Goal: Task Accomplishment & Management: Manage account settings

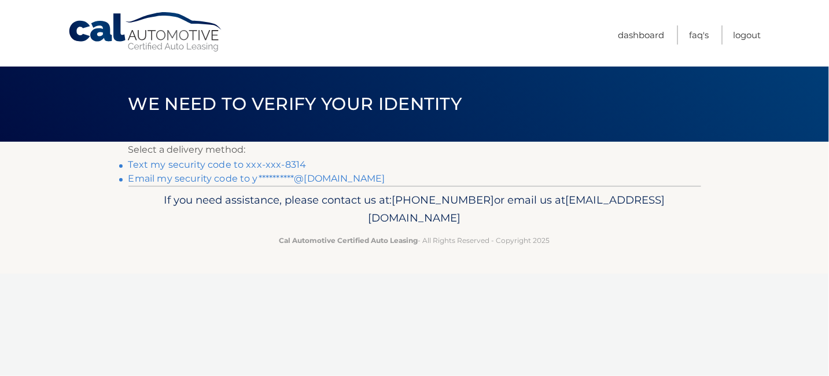
click at [222, 161] on link "Text my security code to xxx-xxx-8314" at bounding box center [217, 164] width 178 height 11
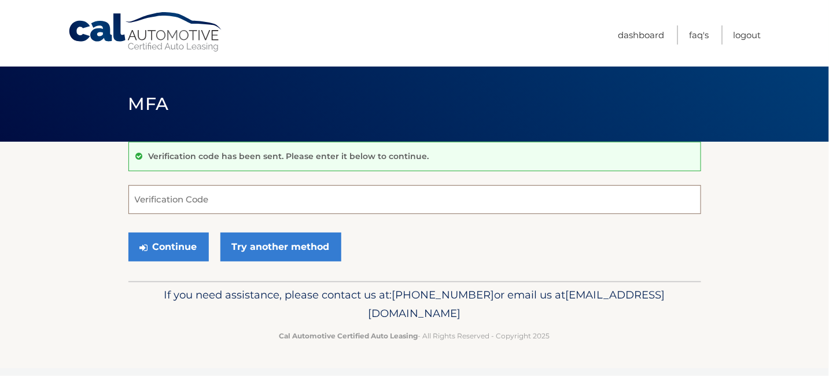
click at [184, 198] on input "Verification Code" at bounding box center [414, 199] width 573 height 29
type input "004334"
click at [128, 233] on button "Continue" at bounding box center [168, 247] width 80 height 29
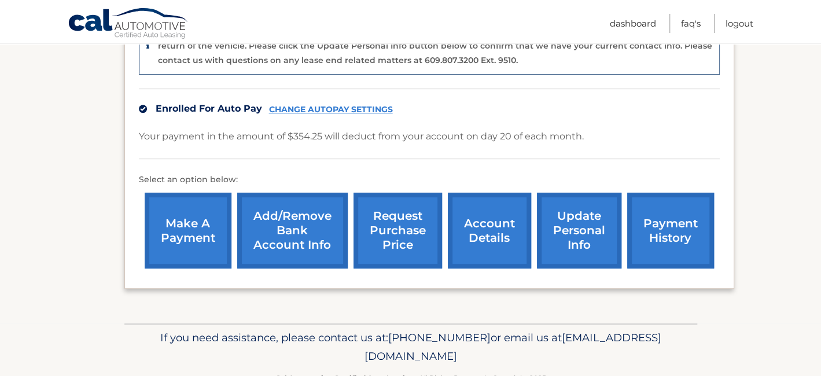
scroll to position [350, 0]
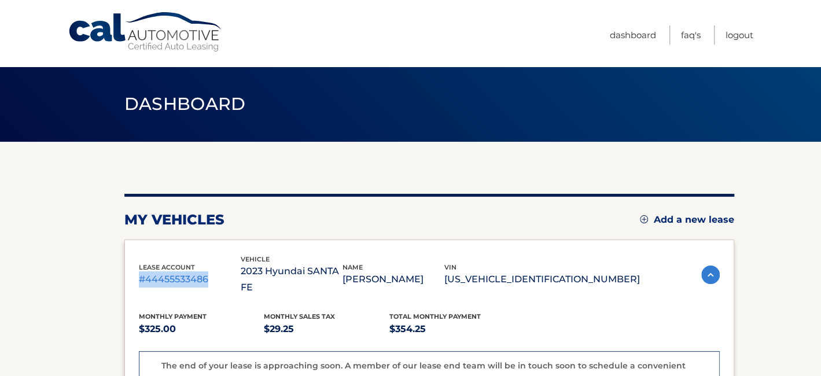
drag, startPoint x: 210, startPoint y: 272, endPoint x: 136, endPoint y: 267, distance: 74.2
copy p "#44455533486"
drag, startPoint x: 263, startPoint y: 271, endPoint x: 374, endPoint y: 271, distance: 111.1
click at [342, 271] on p "2023 Hyundai SANTA FE" at bounding box center [292, 279] width 102 height 32
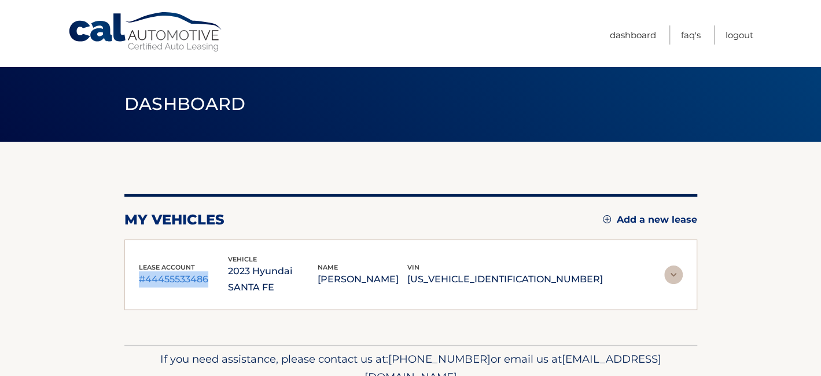
copy p "2023 Hyundai SANTA FE"
drag, startPoint x: 207, startPoint y: 268, endPoint x: 144, endPoint y: 272, distance: 63.2
click at [144, 272] on p "#44455533486" at bounding box center [184, 279] width 90 height 16
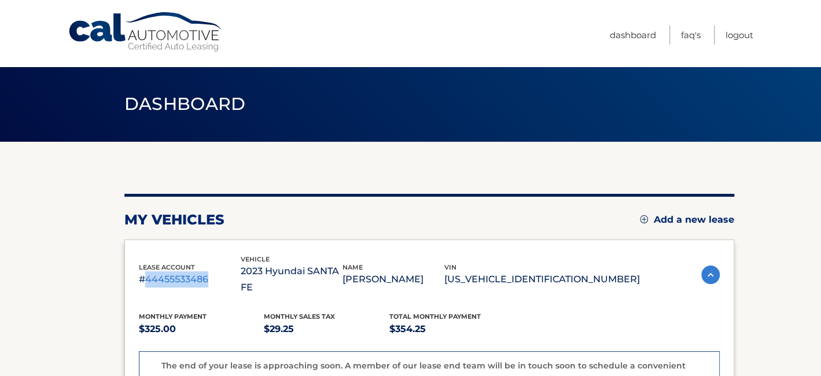
copy p "44455533486"
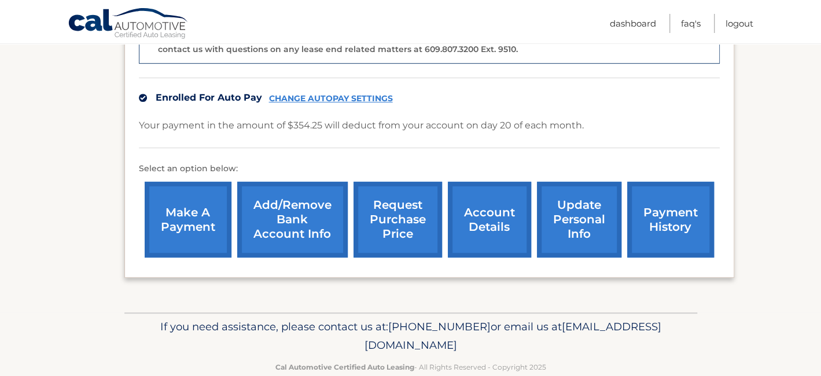
scroll to position [350, 0]
